Goal: Register for event/course

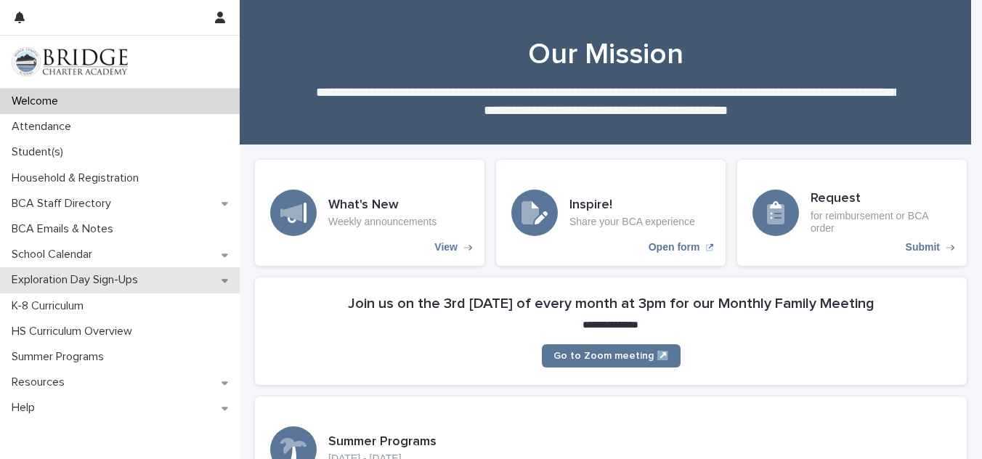
click at [78, 286] on p "Exploration Day Sign-Ups" at bounding box center [78, 280] width 144 height 14
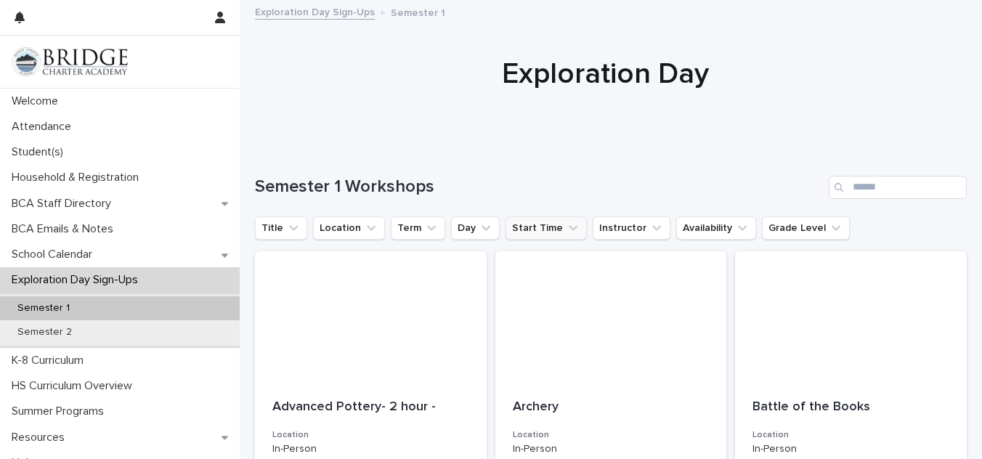
click at [530, 230] on button "Start Time" at bounding box center [546, 228] width 81 height 23
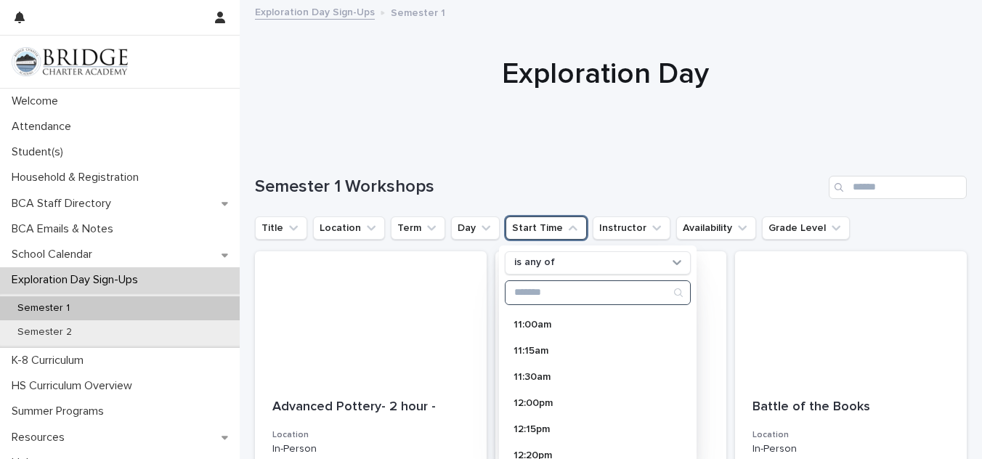
scroll to position [181, 0]
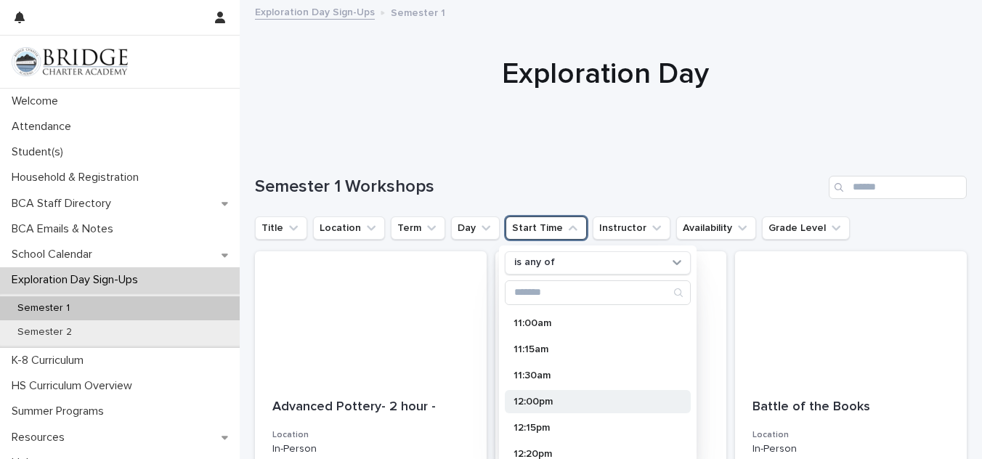
click at [537, 404] on p "12:00pm" at bounding box center [591, 402] width 154 height 10
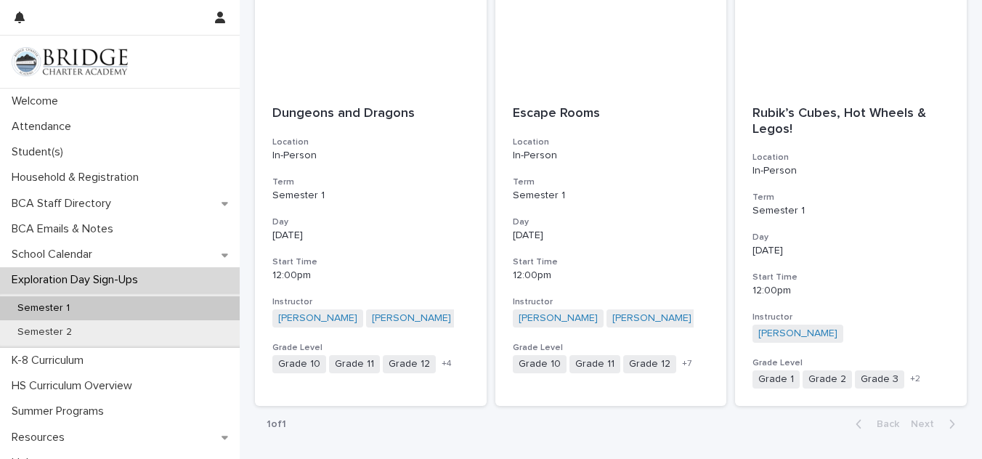
scroll to position [1217, 0]
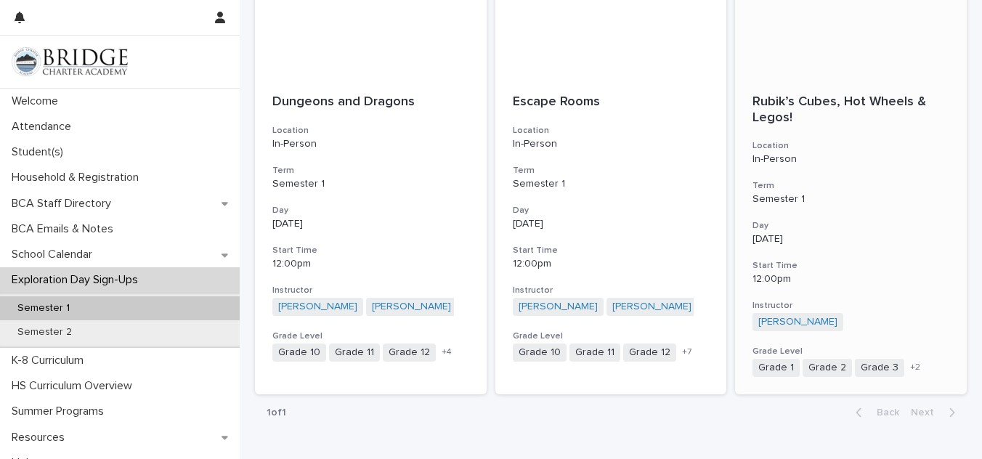
click at [786, 123] on p "Rubik’s Cubes, Hot Wheels & Legos!" at bounding box center [851, 109] width 197 height 31
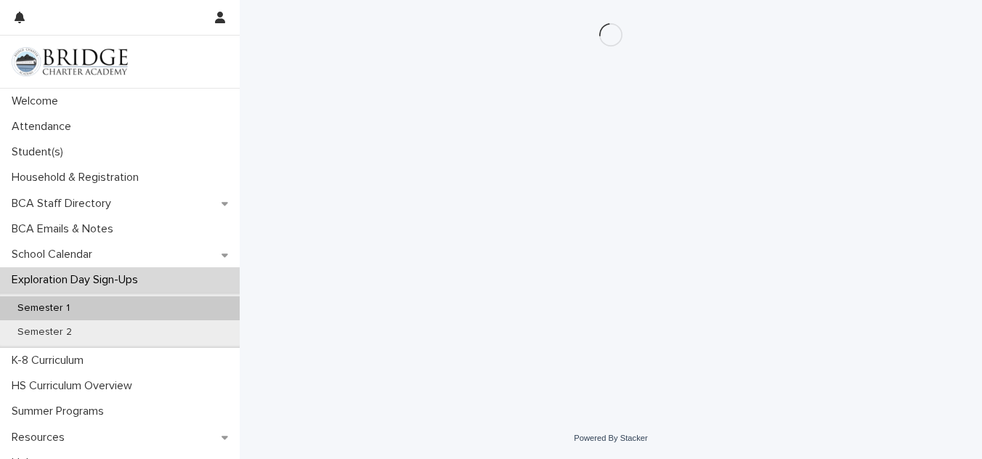
click at [31, 100] on p "Welcome" at bounding box center [38, 101] width 64 height 14
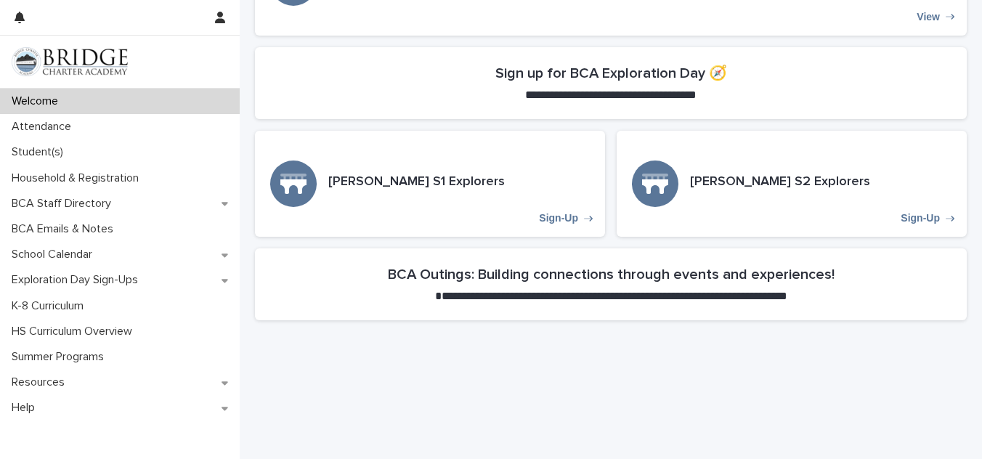
scroll to position [487, 0]
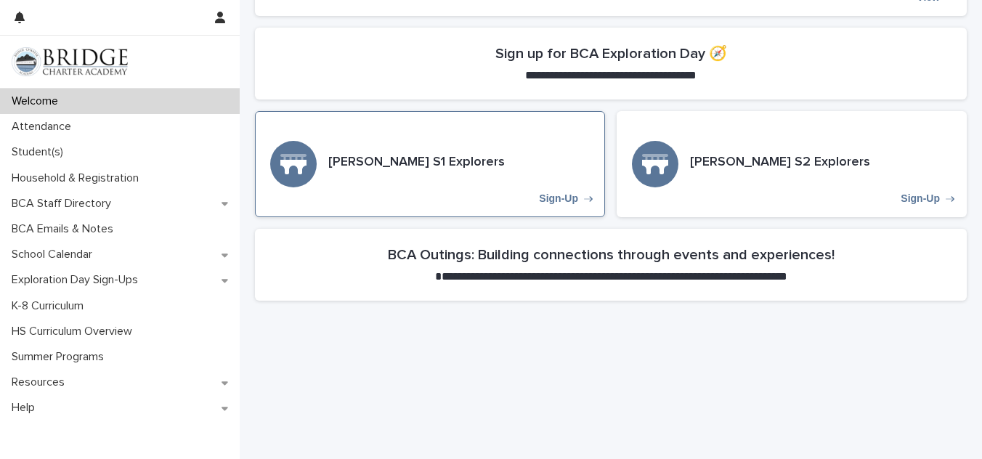
click at [555, 205] on p "Sign-Up" at bounding box center [558, 199] width 39 height 12
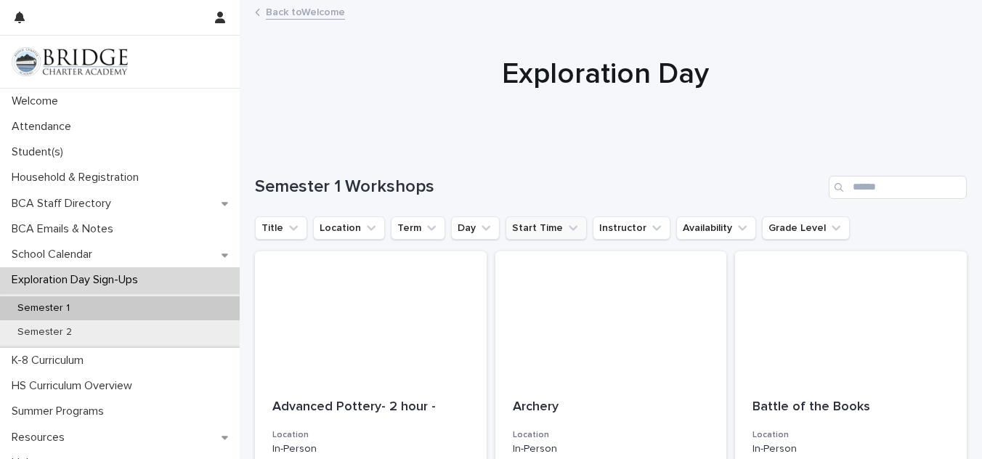
click at [536, 226] on button "Start Time" at bounding box center [546, 228] width 81 height 23
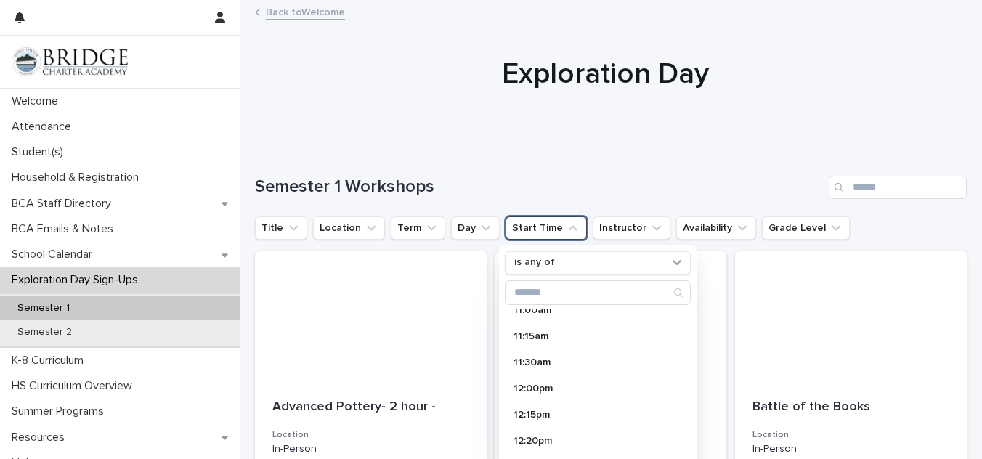
scroll to position [195, 0]
click at [536, 390] on p "12:00pm" at bounding box center [591, 387] width 154 height 10
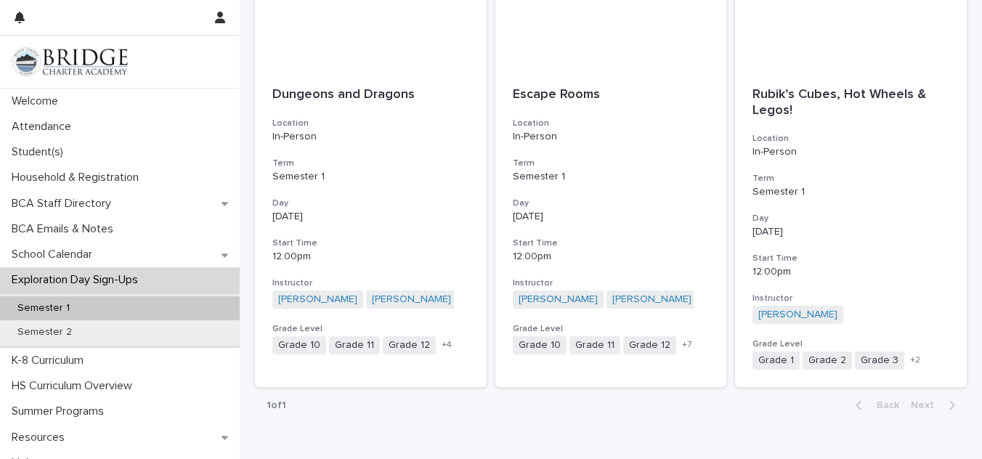
scroll to position [1225, 0]
click at [771, 94] on p "Rubik’s Cubes, Hot Wheels & Legos!" at bounding box center [851, 101] width 197 height 31
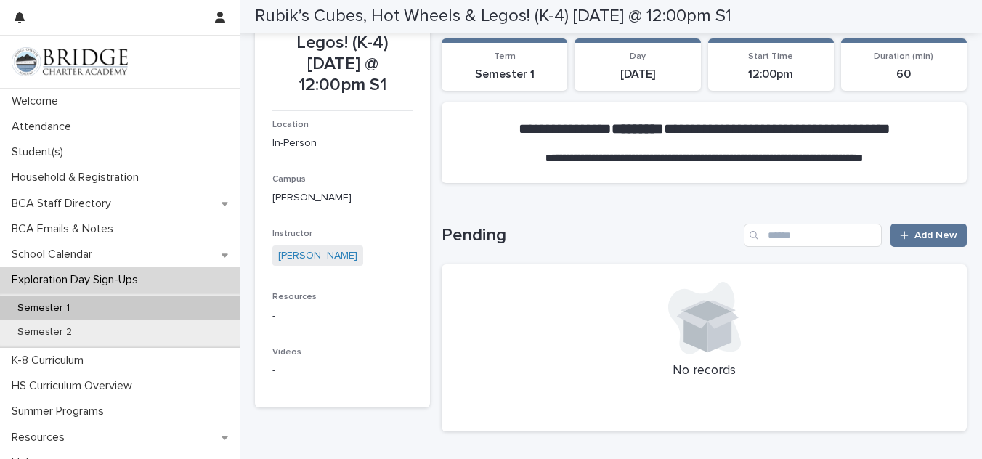
scroll to position [175, 0]
click at [922, 238] on span "Add New" at bounding box center [936, 235] width 43 height 10
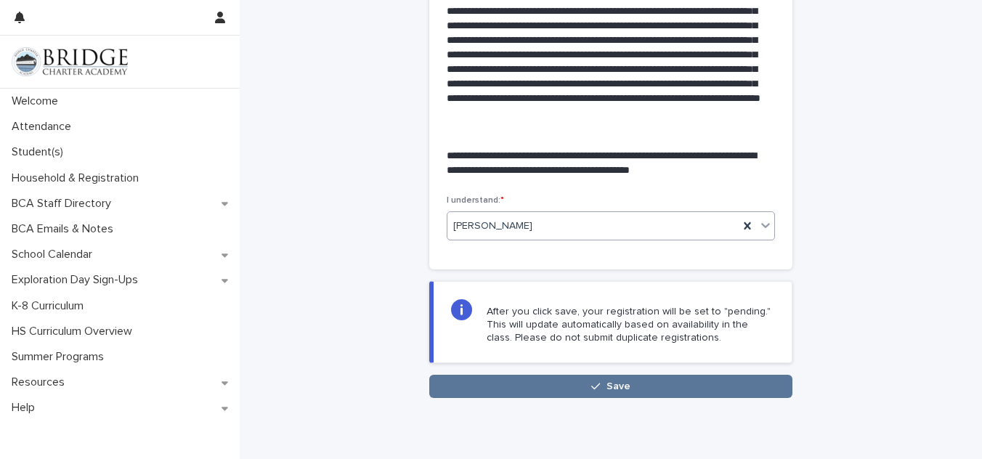
scroll to position [411, 0]
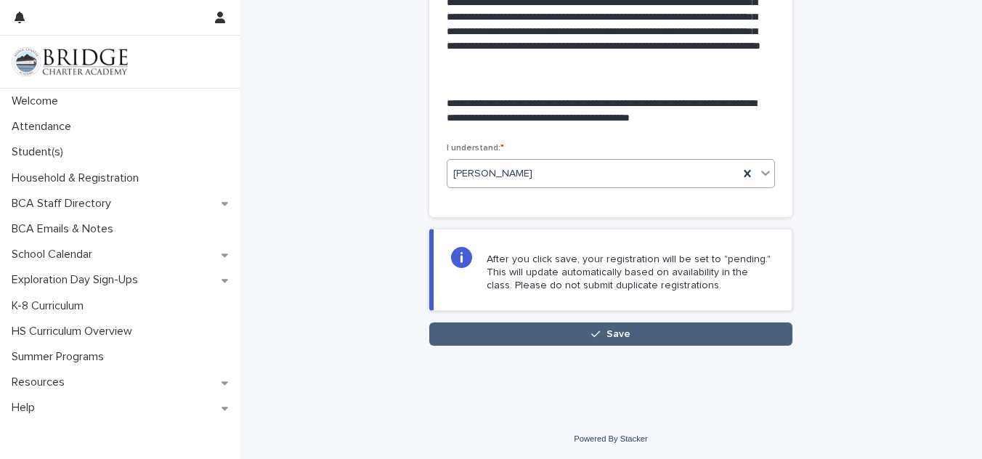
click at [607, 326] on button "Save" at bounding box center [610, 334] width 363 height 23
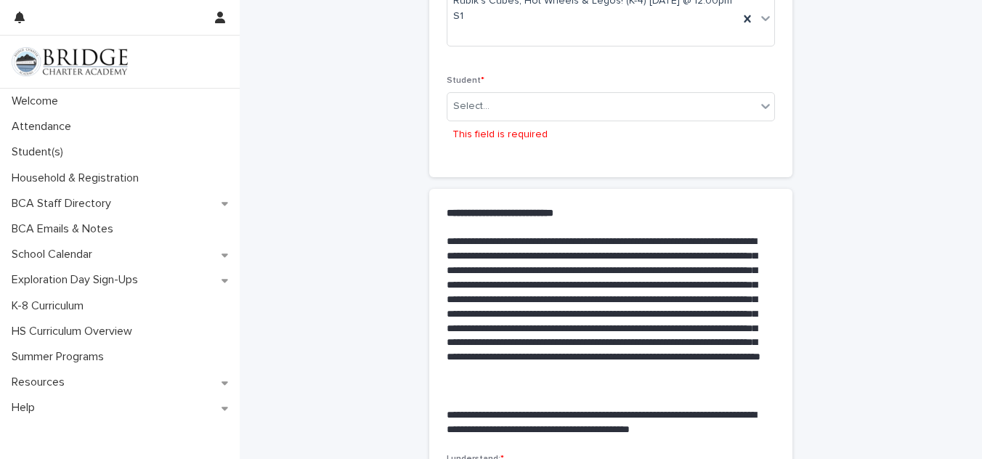
scroll to position [0, 0]
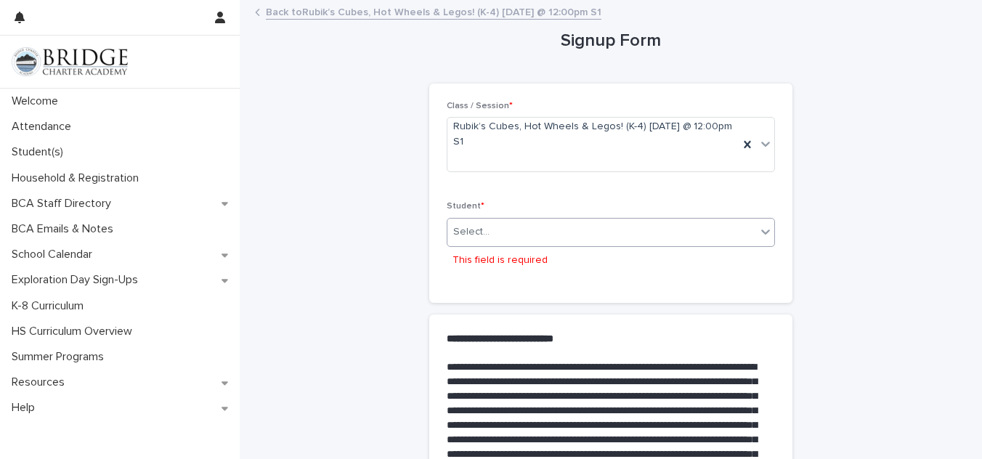
click at [491, 233] on input "text" at bounding box center [491, 232] width 1 height 12
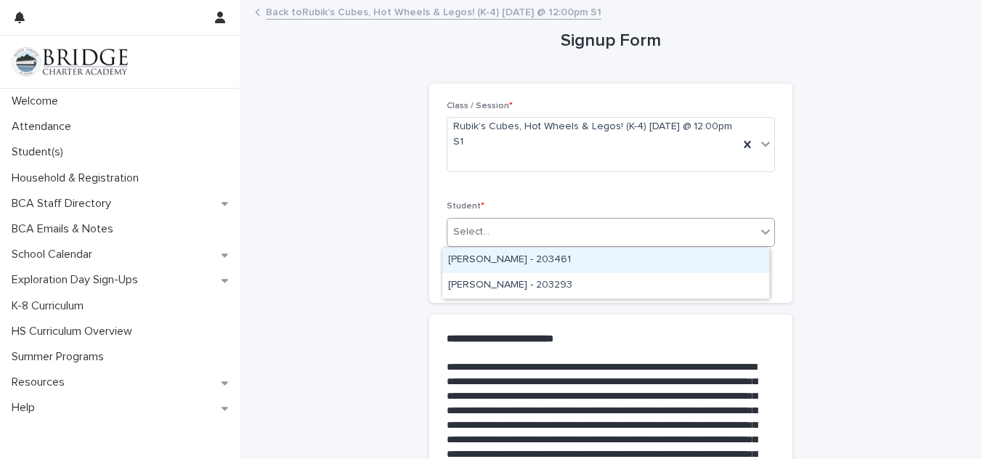
click at [519, 259] on div "[PERSON_NAME] - 203461" at bounding box center [606, 260] width 327 height 25
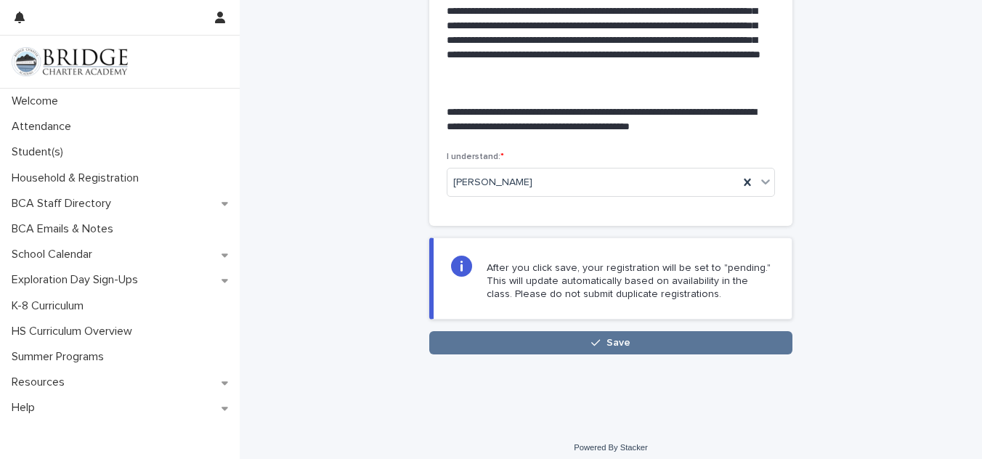
scroll to position [403, 0]
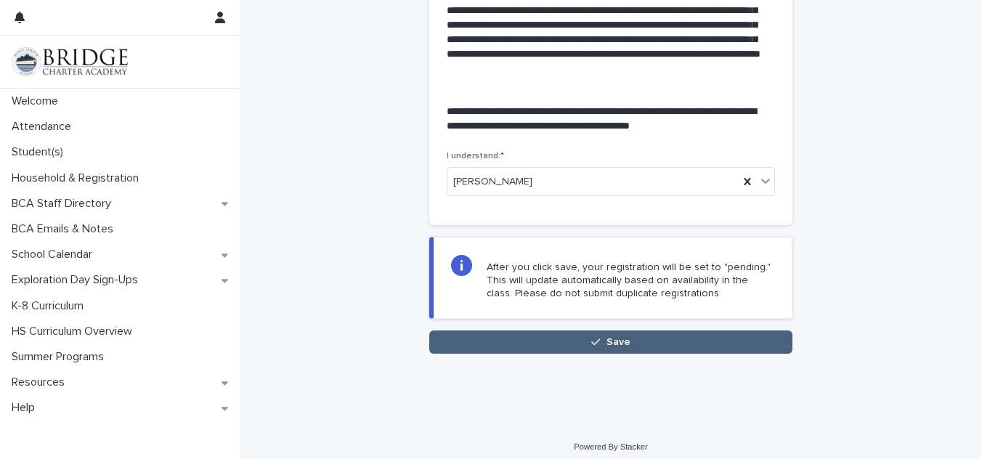
click at [618, 352] on button "Save" at bounding box center [610, 342] width 363 height 23
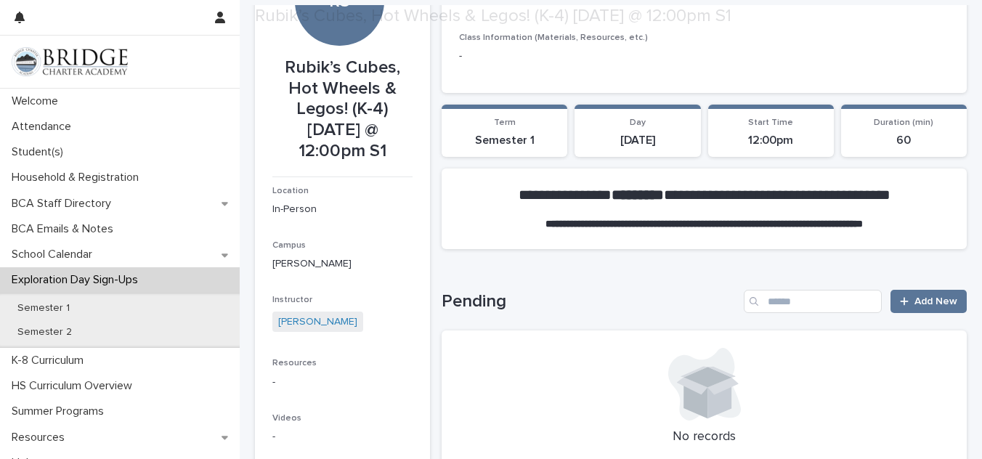
scroll to position [114, 0]
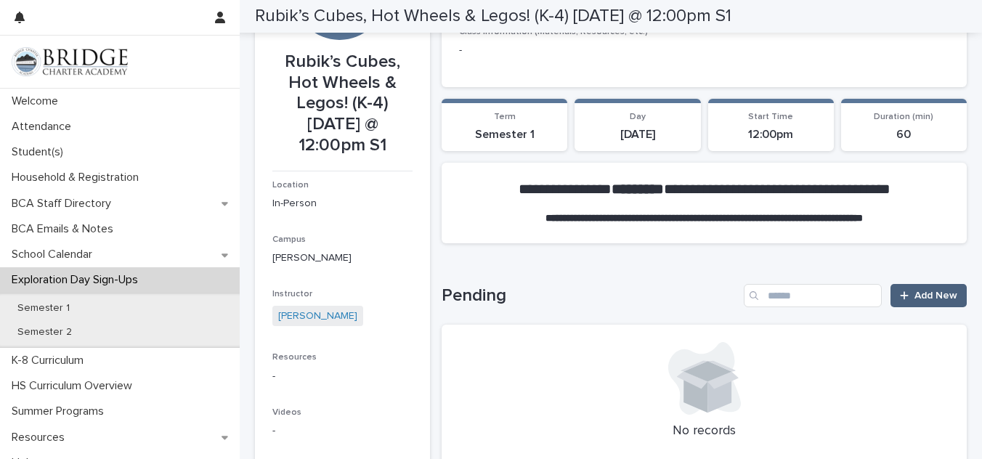
click at [922, 300] on span "Add New" at bounding box center [936, 296] width 43 height 10
